Goal: Information Seeking & Learning: Learn about a topic

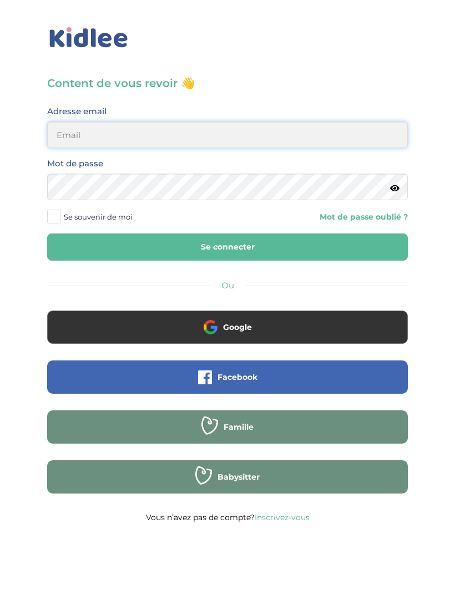
click at [351, 148] on input "email" at bounding box center [227, 135] width 361 height 27
type input "sarahlyadss@gmail.com"
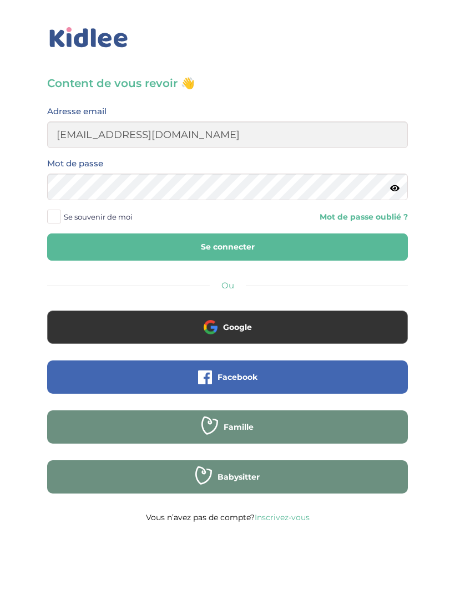
click at [227, 247] on button "Se connecter" at bounding box center [227, 247] width 361 height 27
click at [313, 241] on button "Se connecter" at bounding box center [227, 247] width 361 height 27
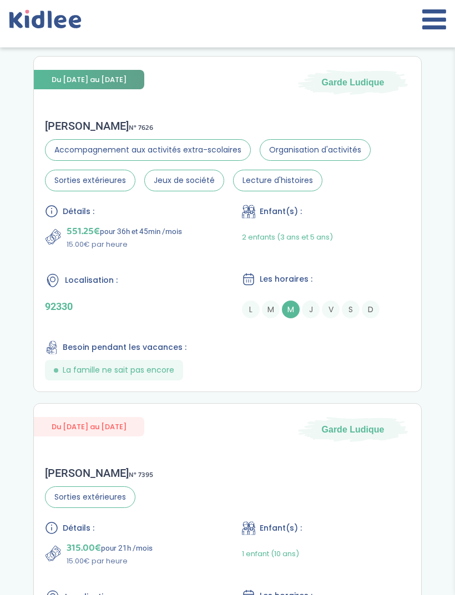
scroll to position [1214, 0]
click at [375, 358] on div "Détails : 551.25€ pour 36h et 45min /mois 15.00€ par heure Enfant(s) : 2 enfant…" at bounding box center [227, 292] width 365 height 176
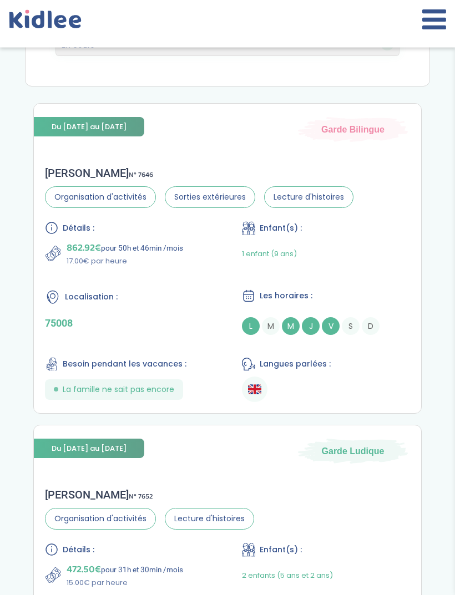
scroll to position [0, 0]
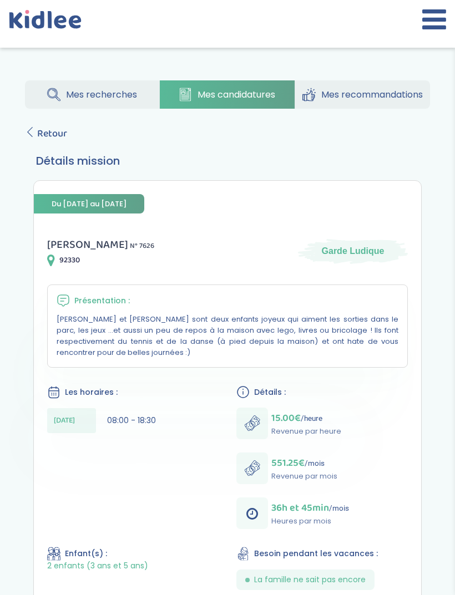
click at [41, 132] on span "Retour" at bounding box center [52, 134] width 30 height 16
